Goal: Download file/media

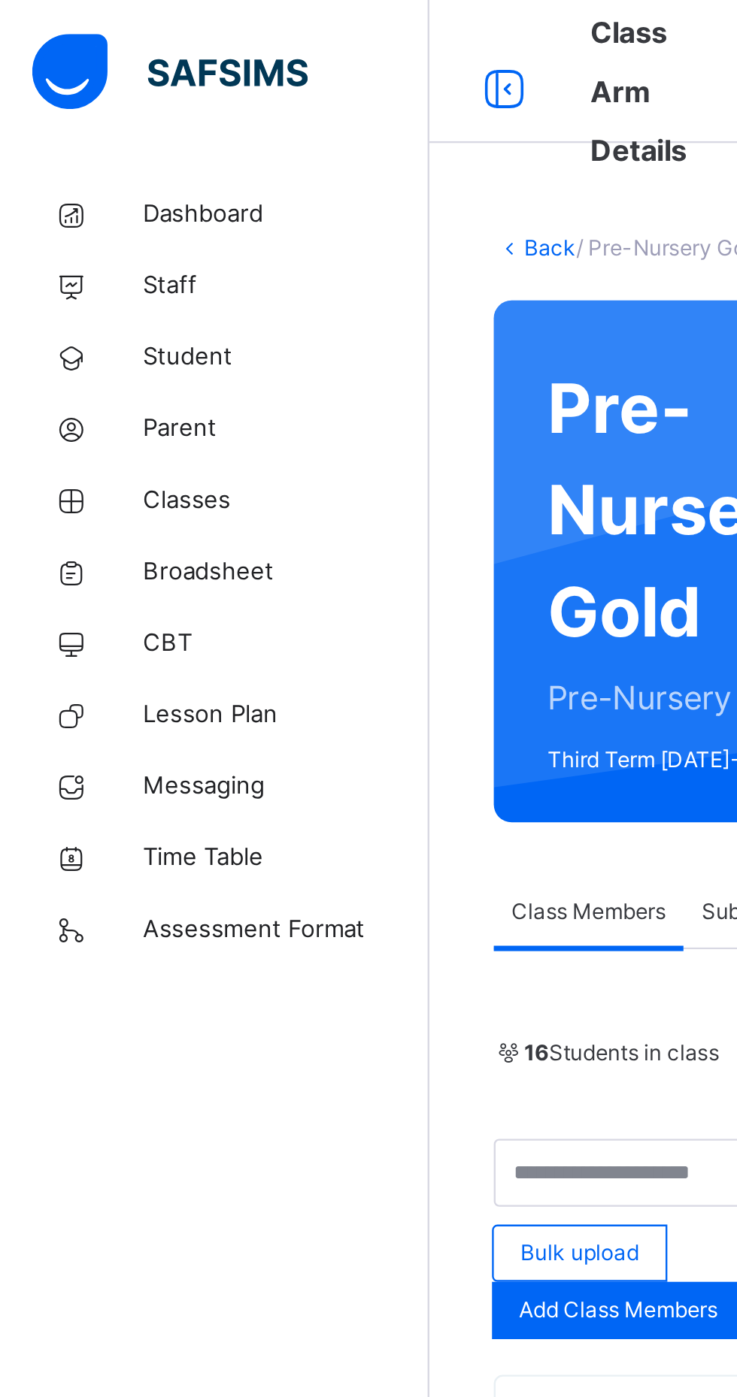
click at [92, 242] on span "Broadsheet" at bounding box center [120, 240] width 120 height 15
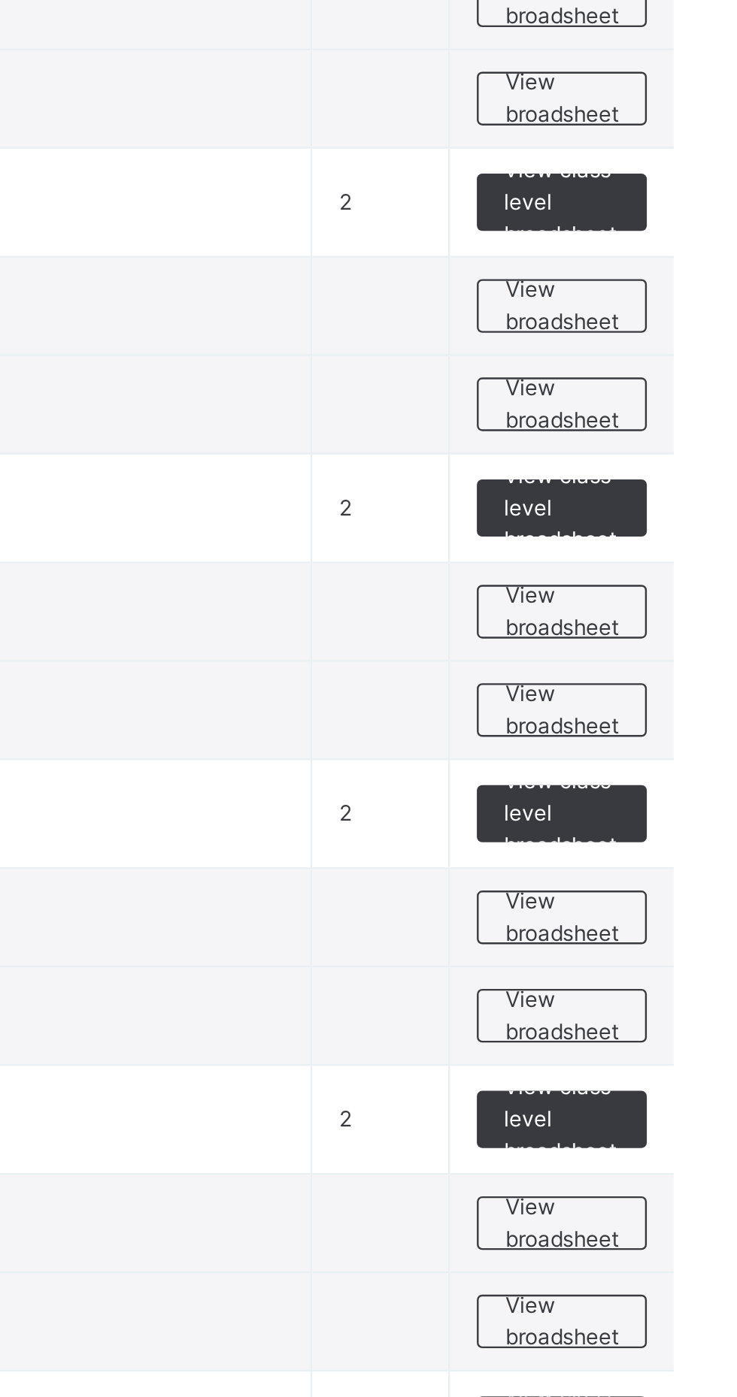
click at [667, 553] on span "View class level broadsheet" at bounding box center [662, 559] width 49 height 41
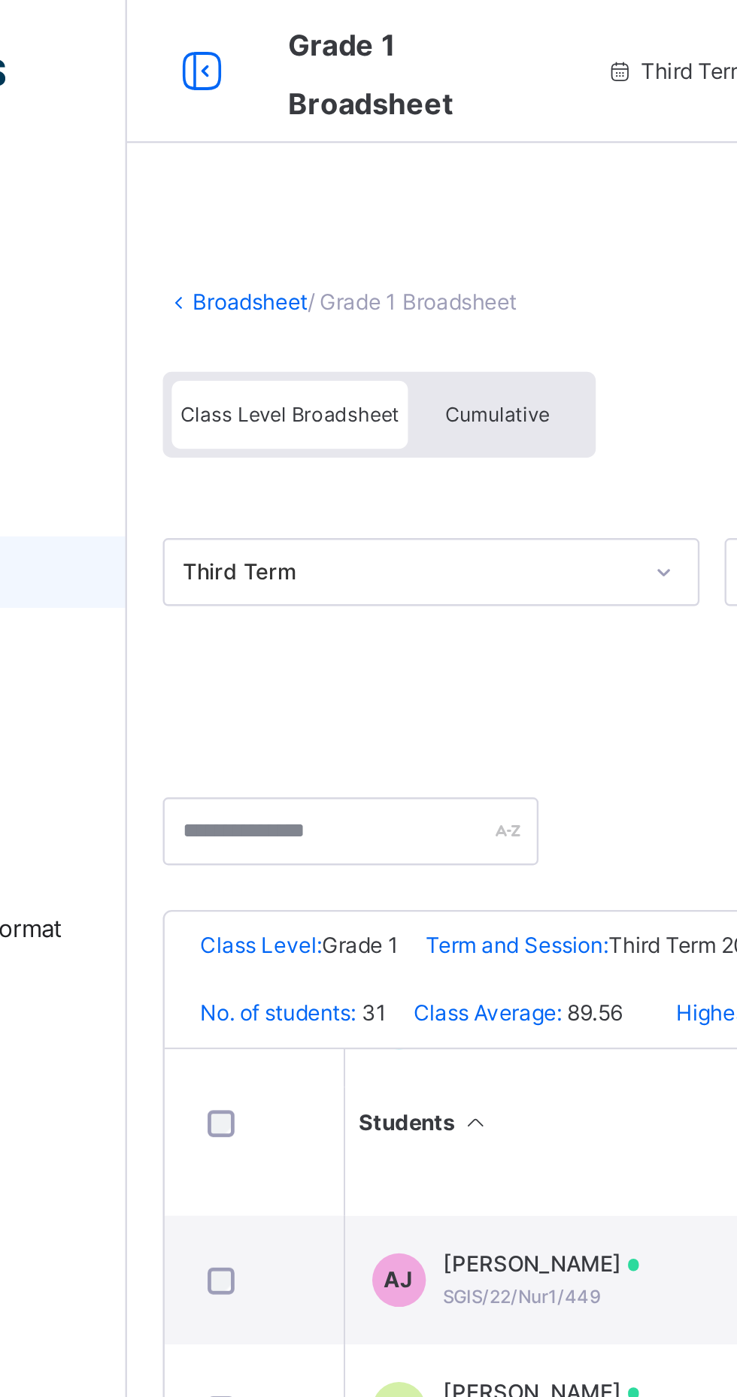
scroll to position [12, 0]
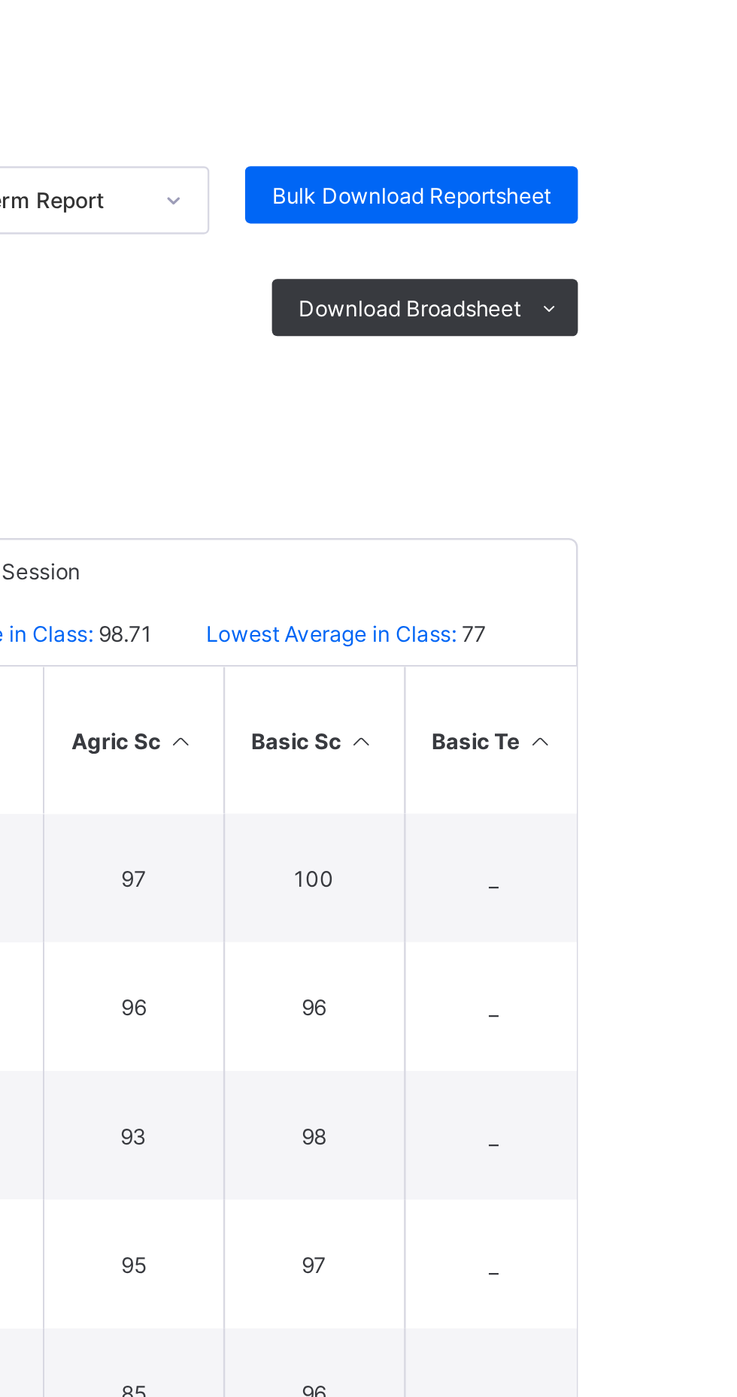
click at [685, 277] on span "Download Broadsheet" at bounding box center [650, 281] width 93 height 11
click at [0, 0] on ul "PDF Excel sheet" at bounding box center [0, 0] width 0 height 0
click at [0, 0] on li "PDF" at bounding box center [0, 0] width 0 height 0
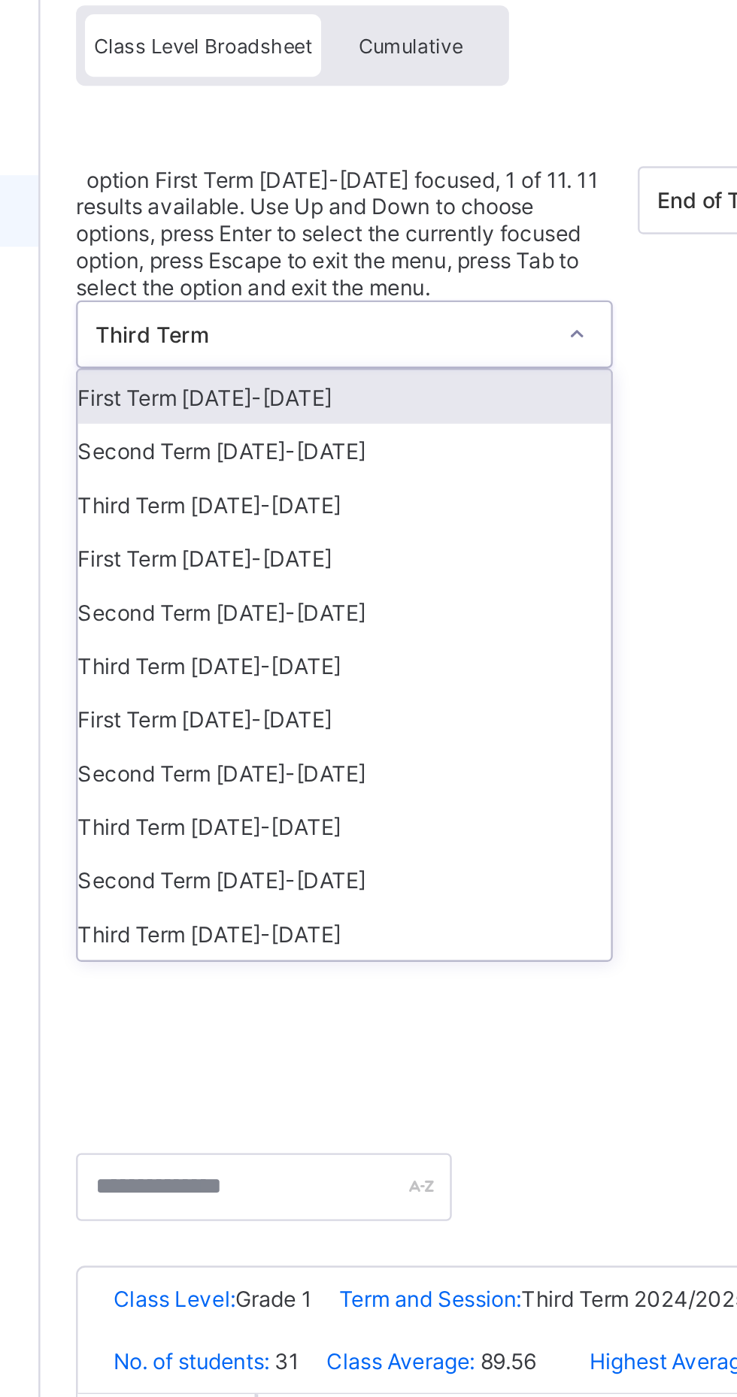
click at [369, 330] on div "Second Term 2024-2025" at bounding box center [308, 341] width 224 height 23
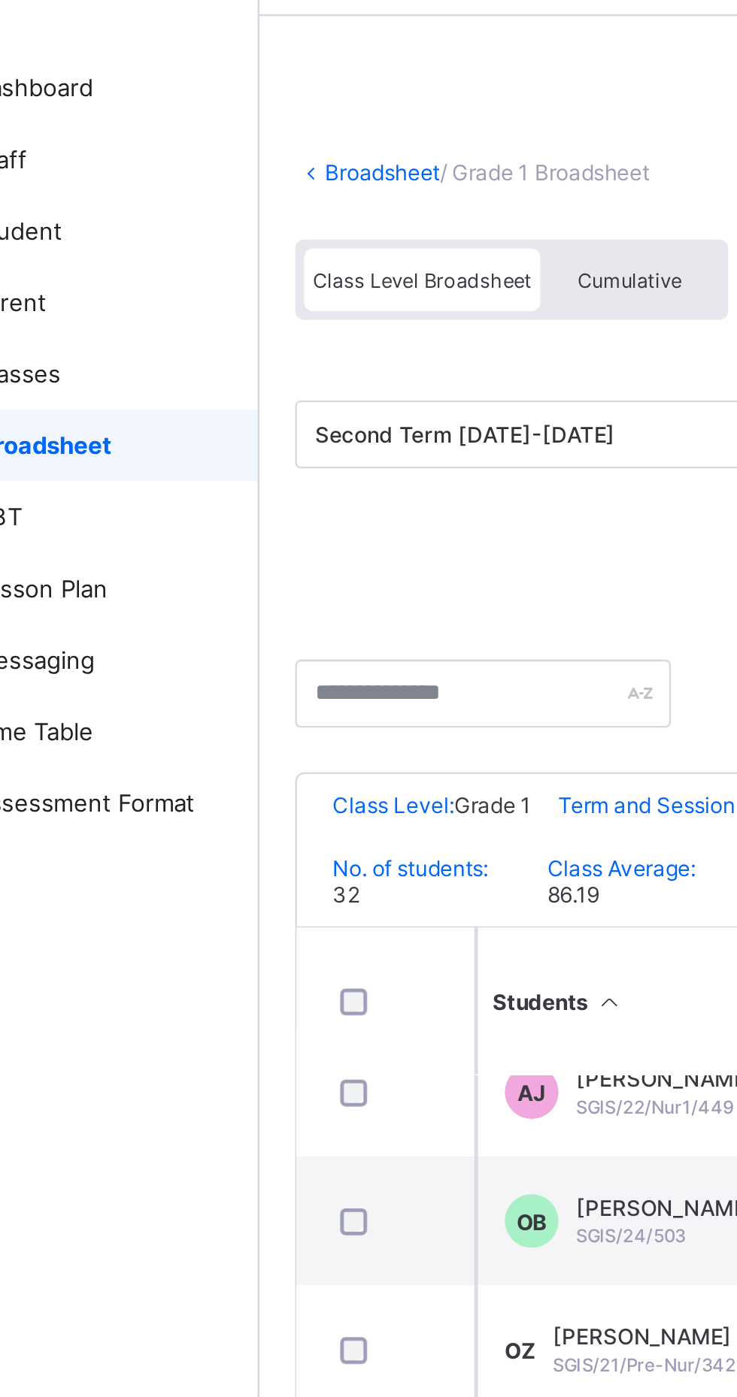
scroll to position [74, 157]
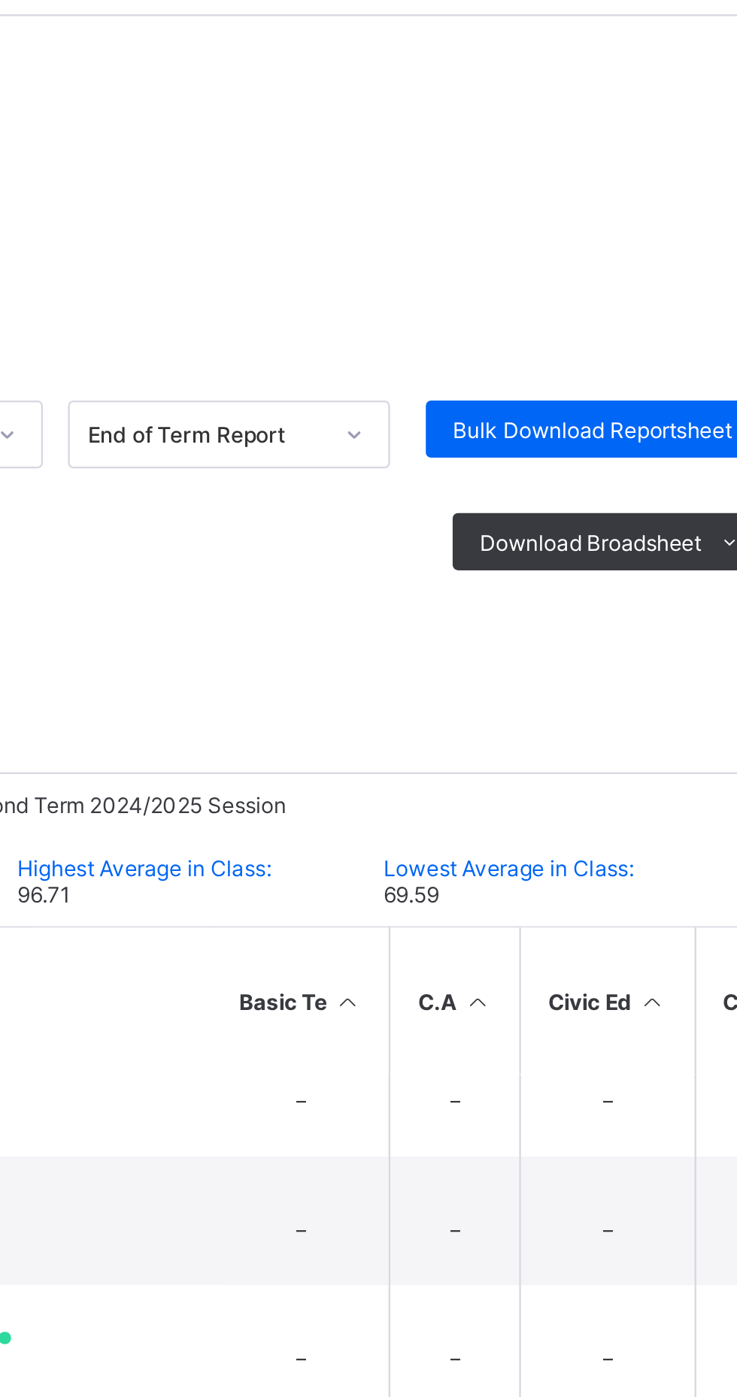
click at [667, 280] on span "Download Broadsheet" at bounding box center [650, 281] width 93 height 11
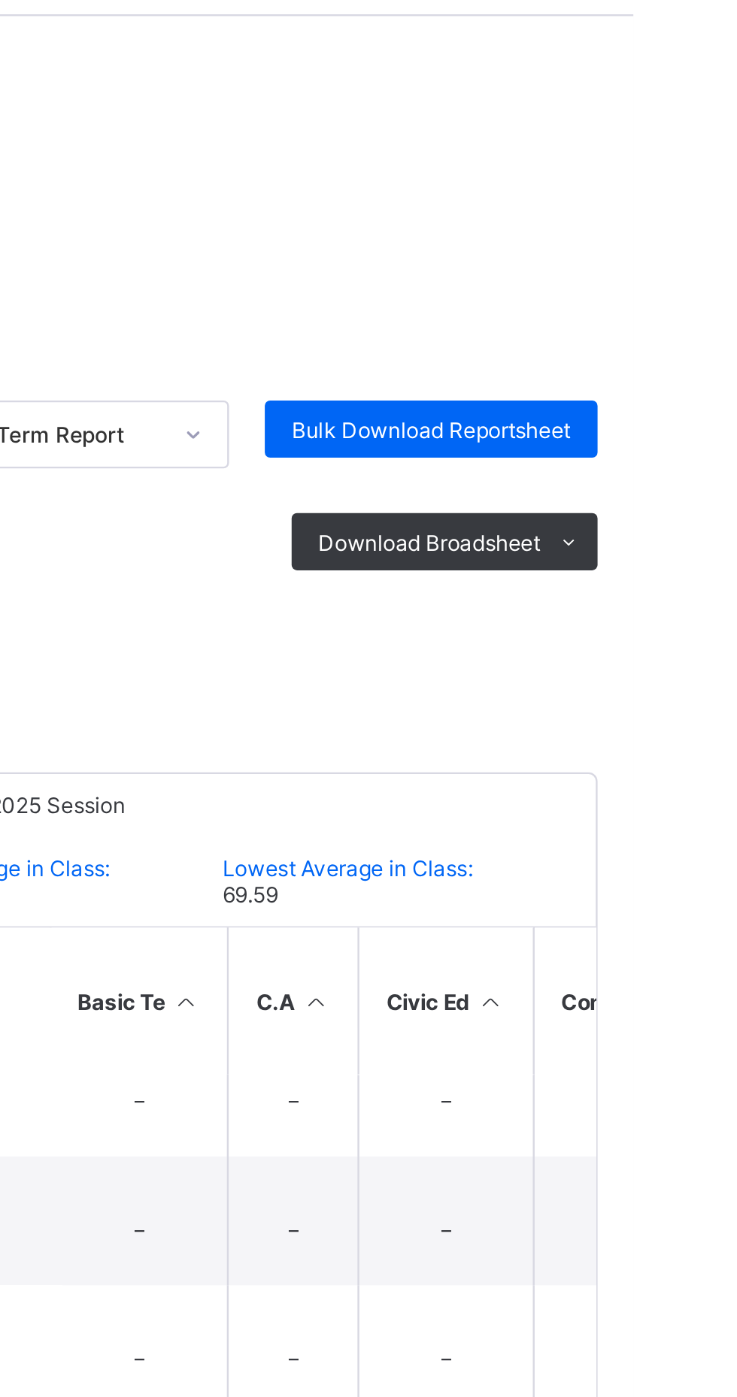
click at [0, 0] on li "PDF" at bounding box center [0, 0] width 0 height 0
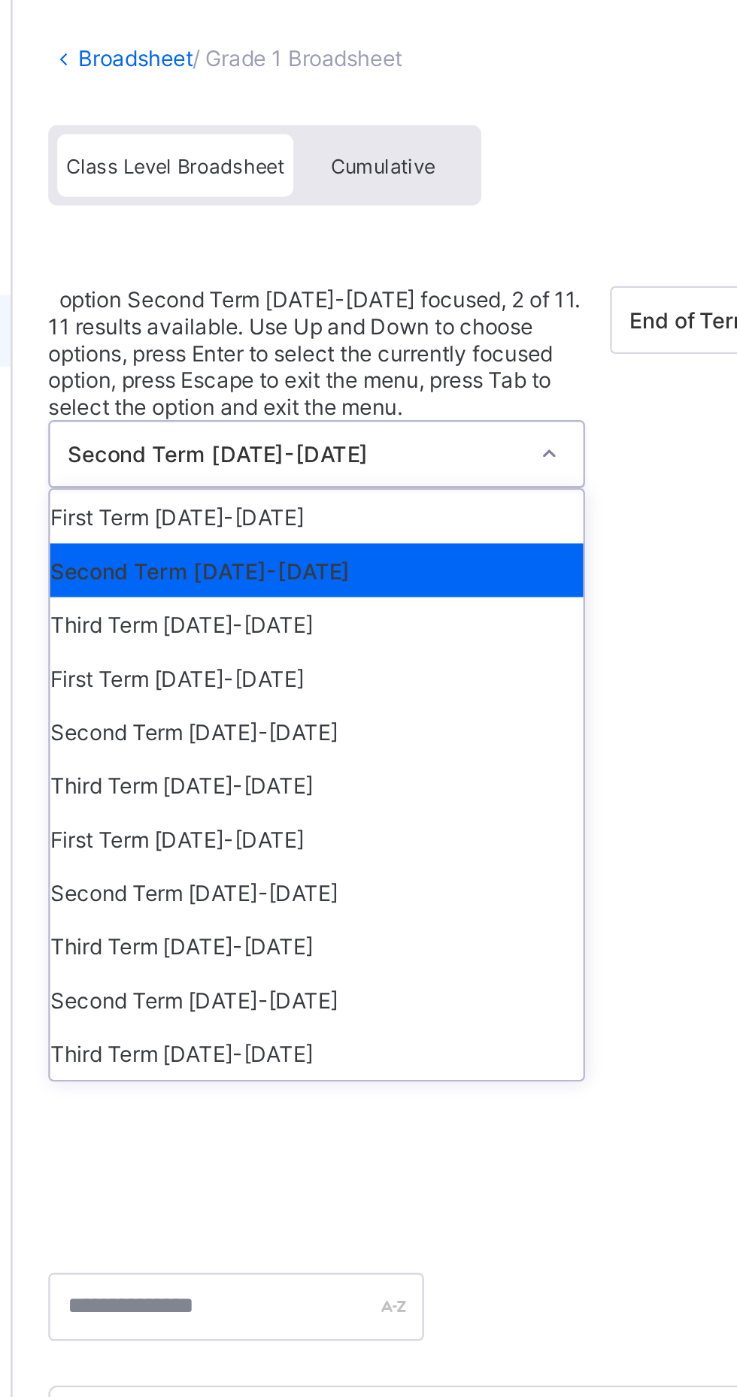
click at [356, 307] on div "First Term 2024-2025" at bounding box center [308, 318] width 224 height 23
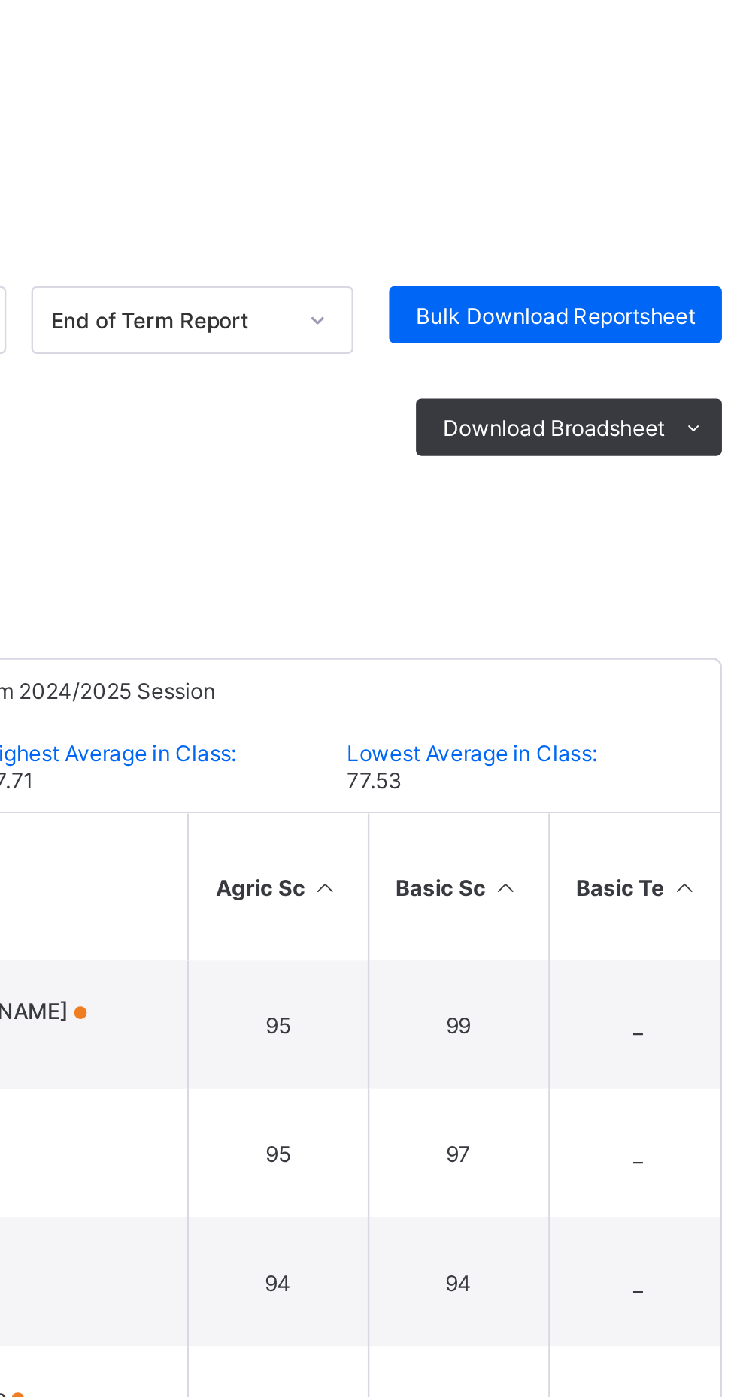
click at [691, 277] on span "Download Broadsheet" at bounding box center [650, 281] width 93 height 11
click at [0, 0] on ul "PDF Excel sheet" at bounding box center [0, 0] width 0 height 0
click at [0, 0] on li "PDF" at bounding box center [0, 0] width 0 height 0
